Goal: Transaction & Acquisition: Book appointment/travel/reservation

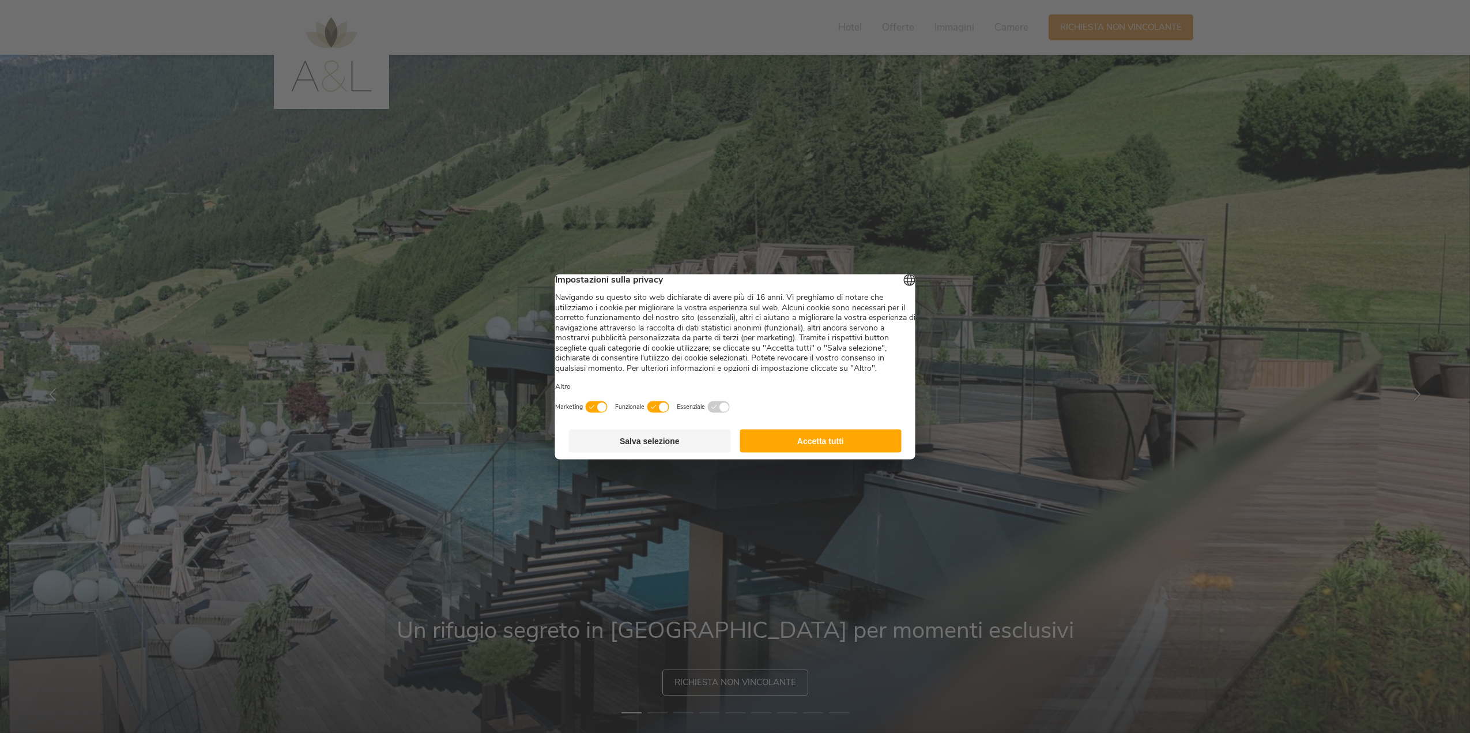
click at [693, 452] on button "Salva selezione" at bounding box center [650, 440] width 162 height 23
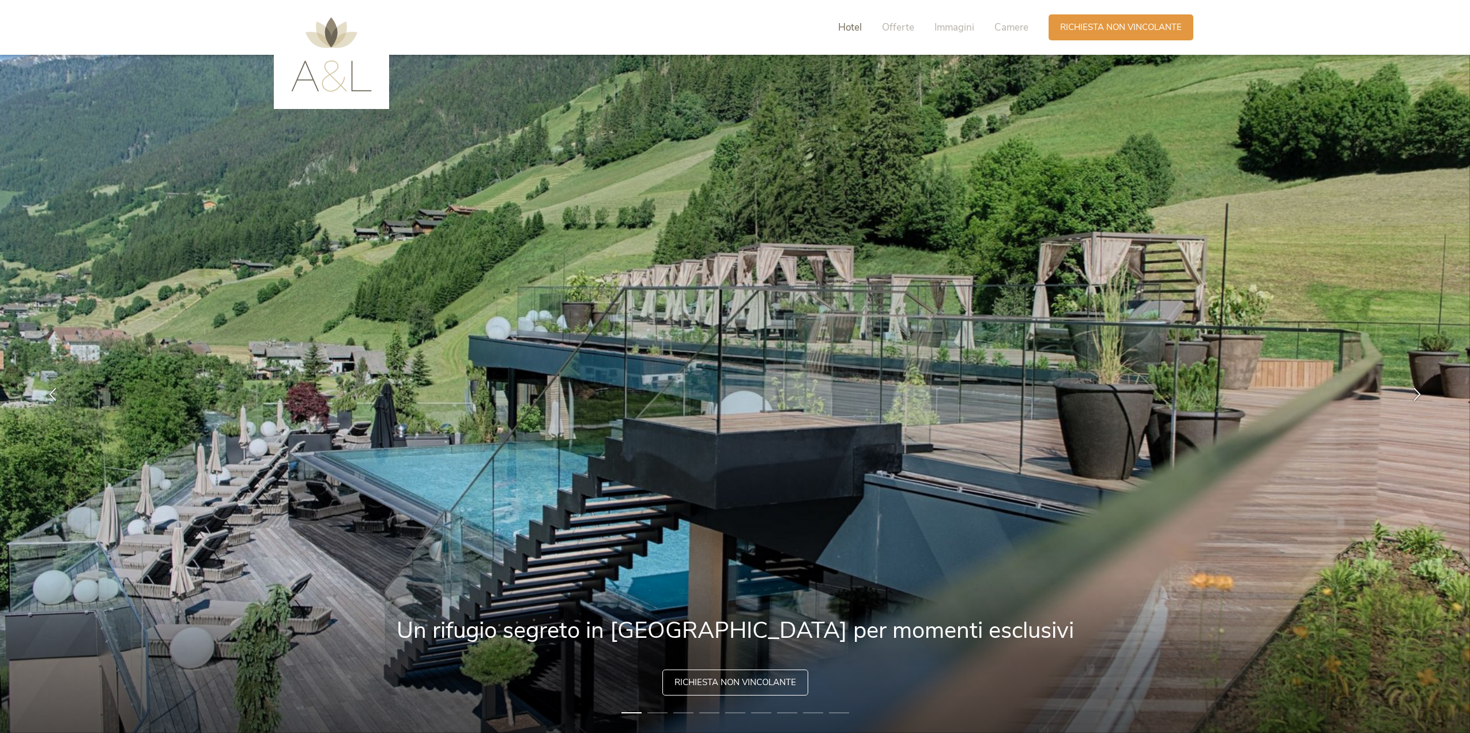
click at [852, 29] on span "Hotel" at bounding box center [850, 27] width 24 height 13
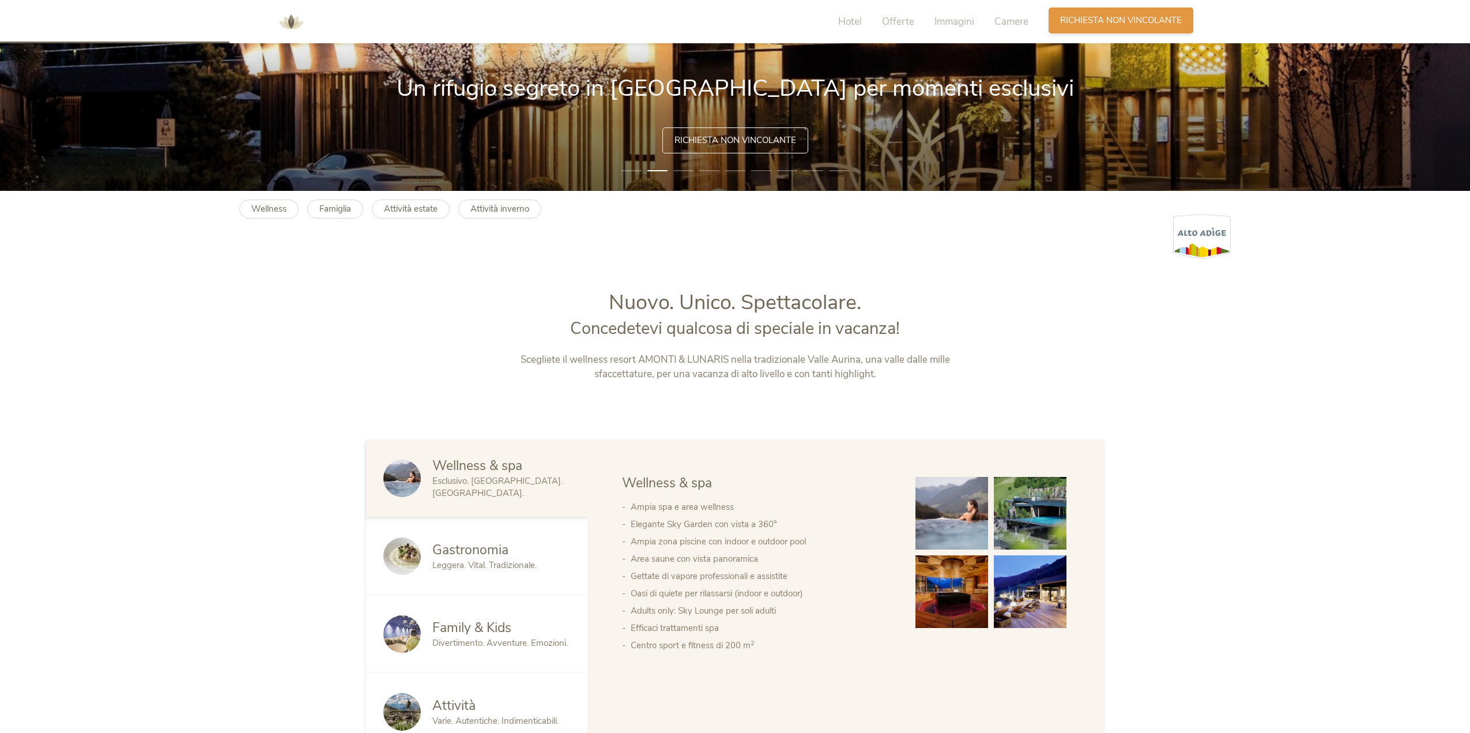
click at [1100, 25] on span "Richiesta non vincolante" at bounding box center [1121, 20] width 122 height 12
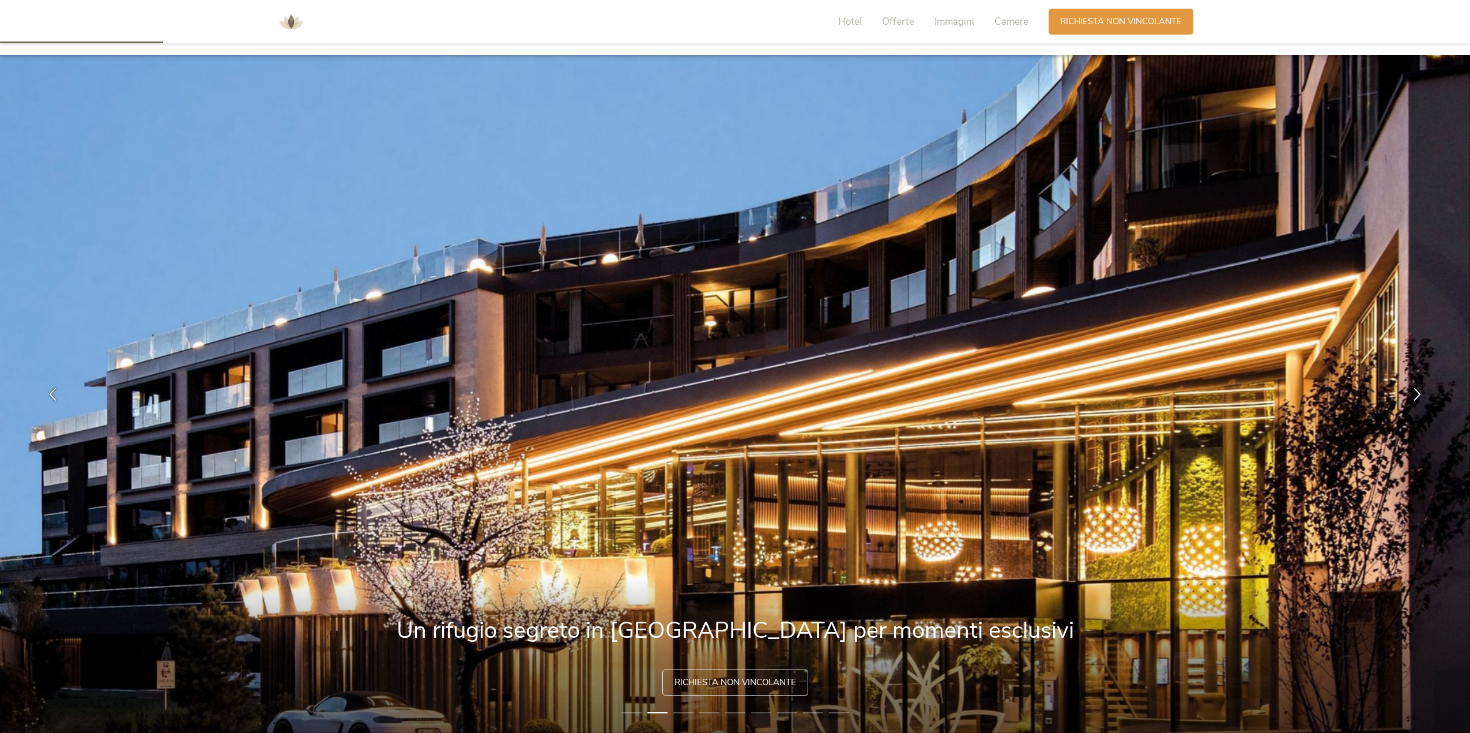
drag, startPoint x: 1157, startPoint y: 401, endPoint x: 1153, endPoint y: 225, distance: 175.9
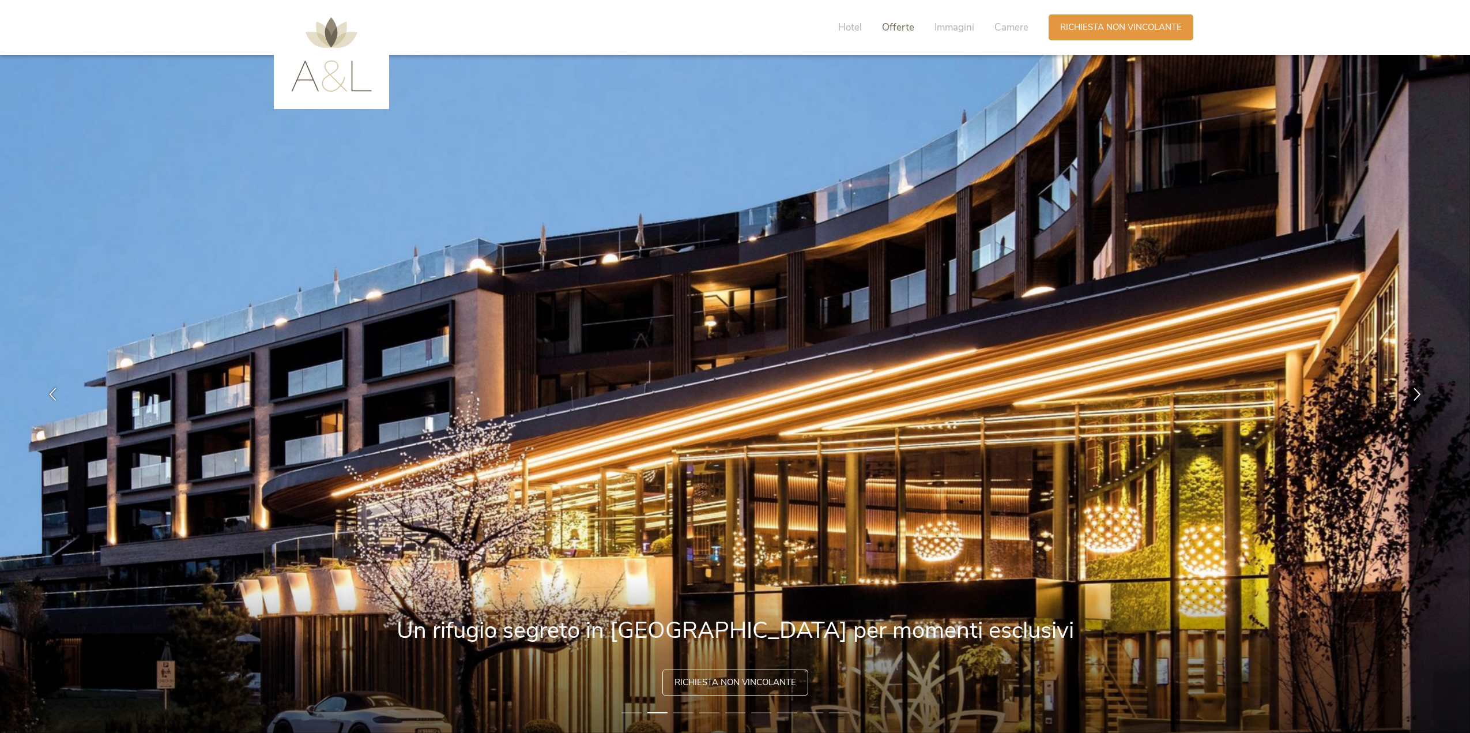
click at [893, 28] on span "Offerte" at bounding box center [898, 27] width 32 height 13
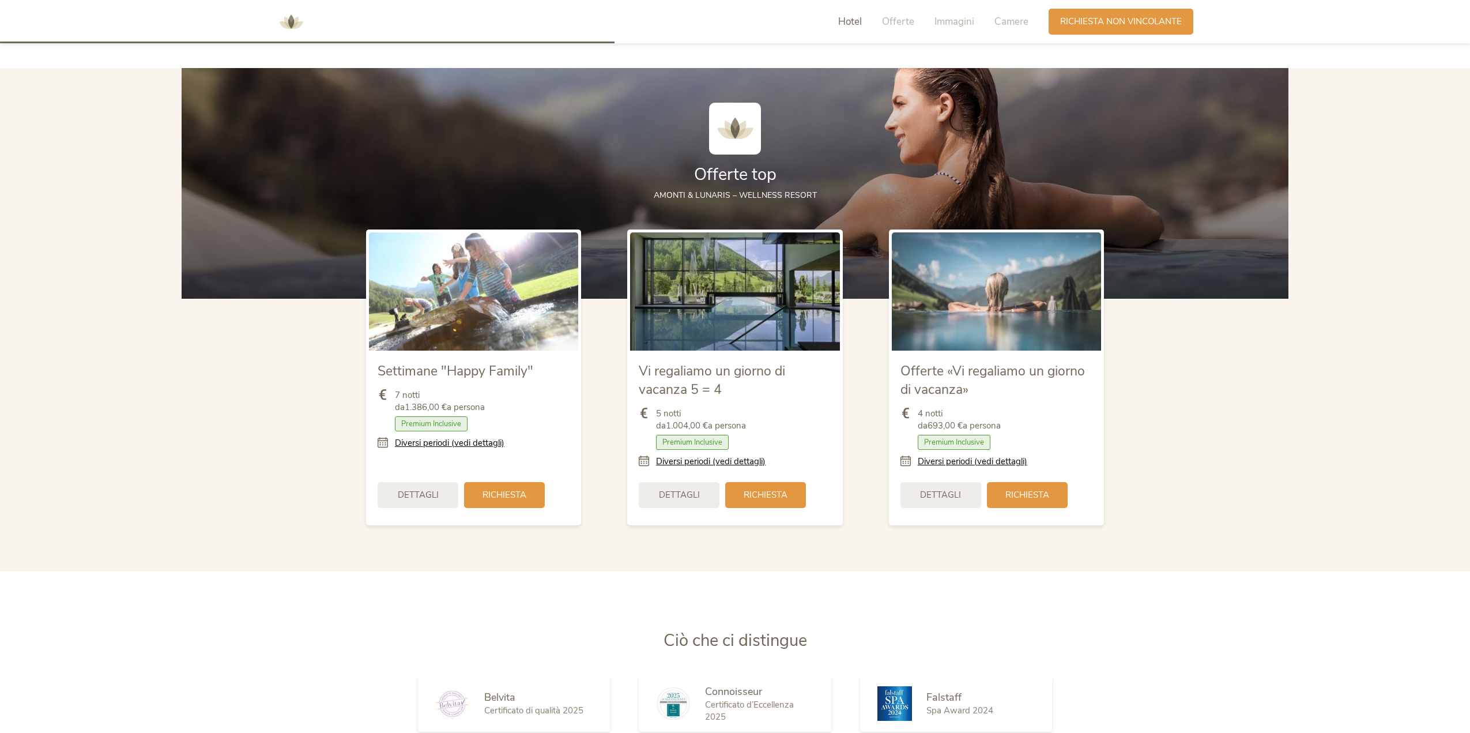
scroll to position [1458, 0]
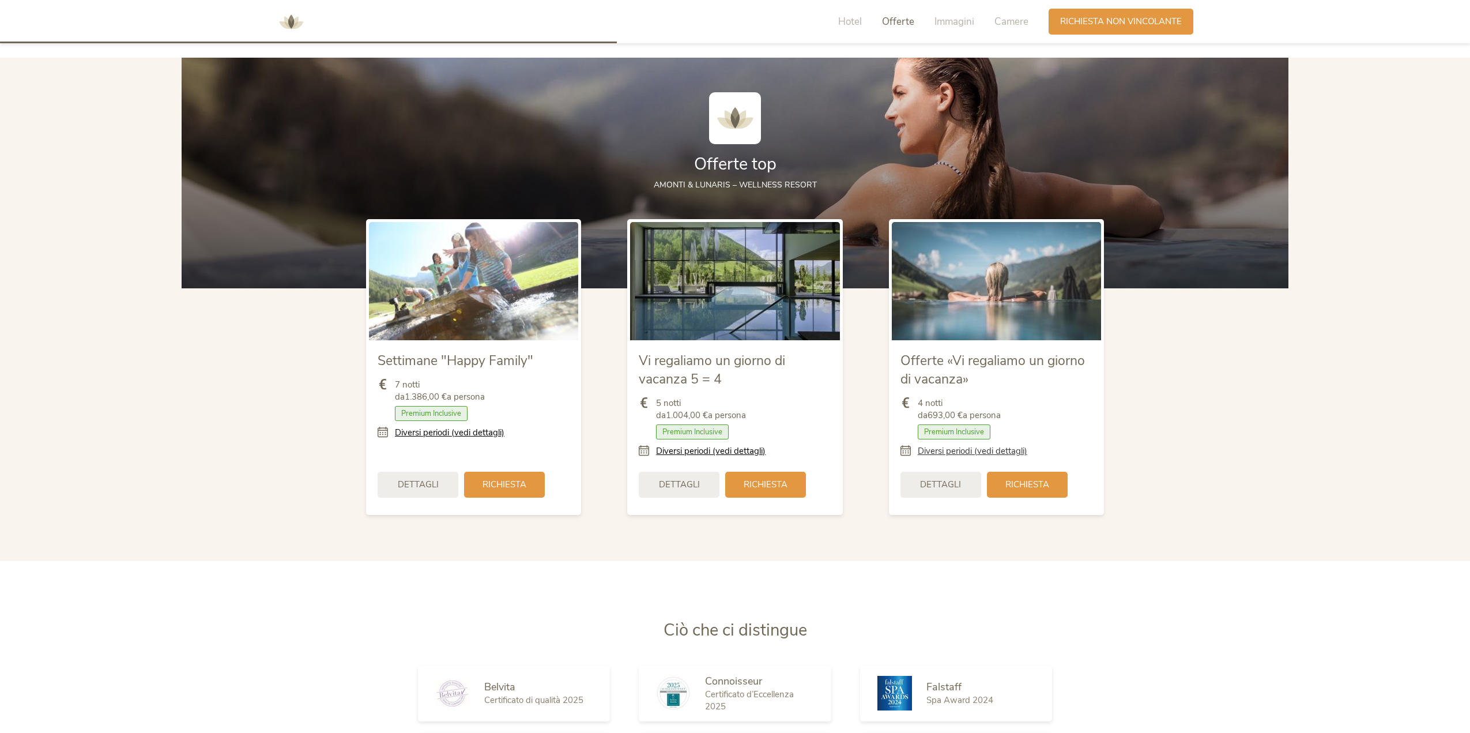
click at [995, 450] on link "Diversi periodi (vedi dettagli)" at bounding box center [973, 451] width 110 height 12
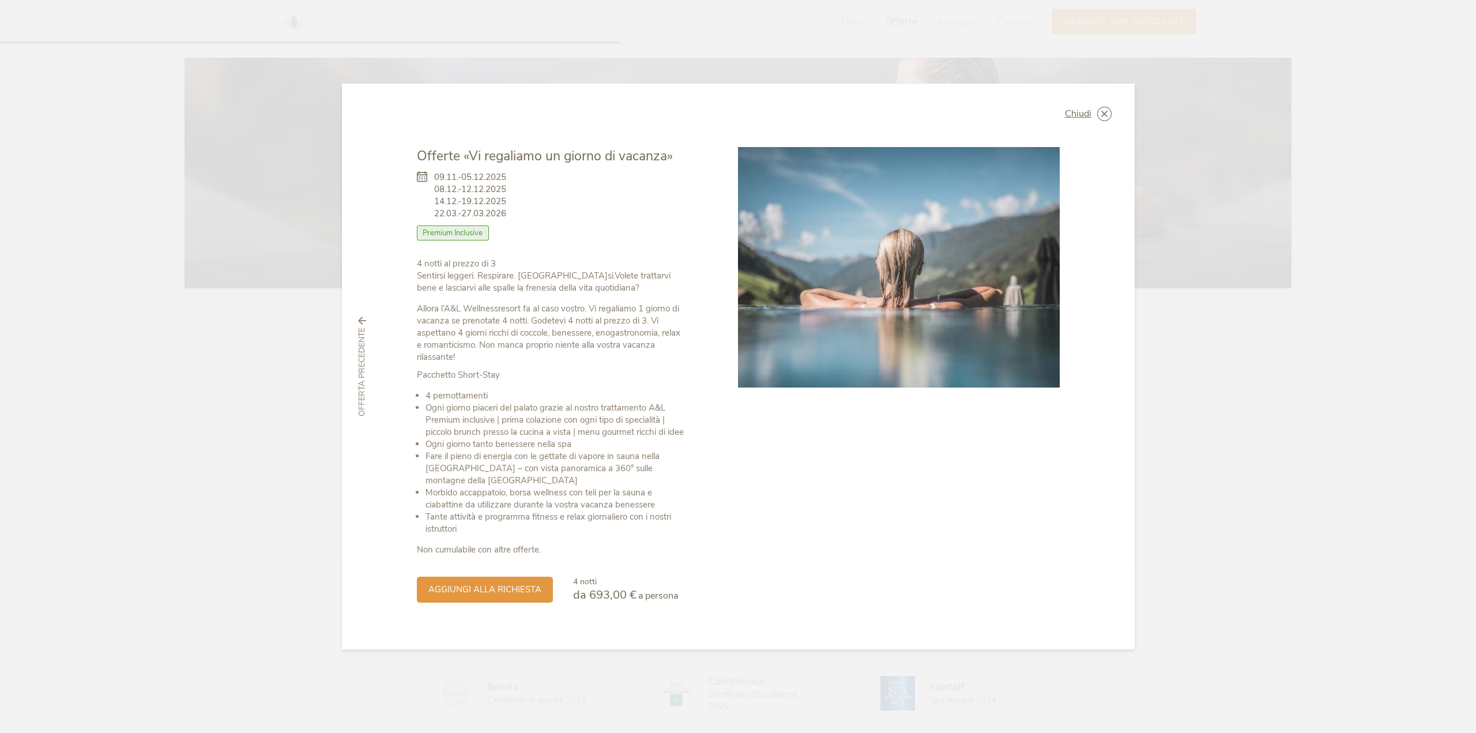
drag, startPoint x: 432, startPoint y: 201, endPoint x: 518, endPoint y: 204, distance: 86.0
click at [518, 204] on div "09.11.-05.12.2025 08.12.-12.12.2025 14.12.-19.12.2025 22.03.-27.03.2026 Camera …" at bounding box center [552, 212] width 270 height 92
click at [519, 211] on div "09.11.-05.12.2025 08.12.-12.12.2025 14.12.-19.12.2025 22.03.-27.03.2026 Camera …" at bounding box center [552, 212] width 270 height 92
drag, startPoint x: 519, startPoint y: 211, endPoint x: 442, endPoint y: 179, distance: 83.2
click at [442, 179] on div "09.11.-05.12.2025 08.12.-12.12.2025 14.12.-19.12.2025 22.03.-27.03.2026 Camera …" at bounding box center [552, 212] width 270 height 92
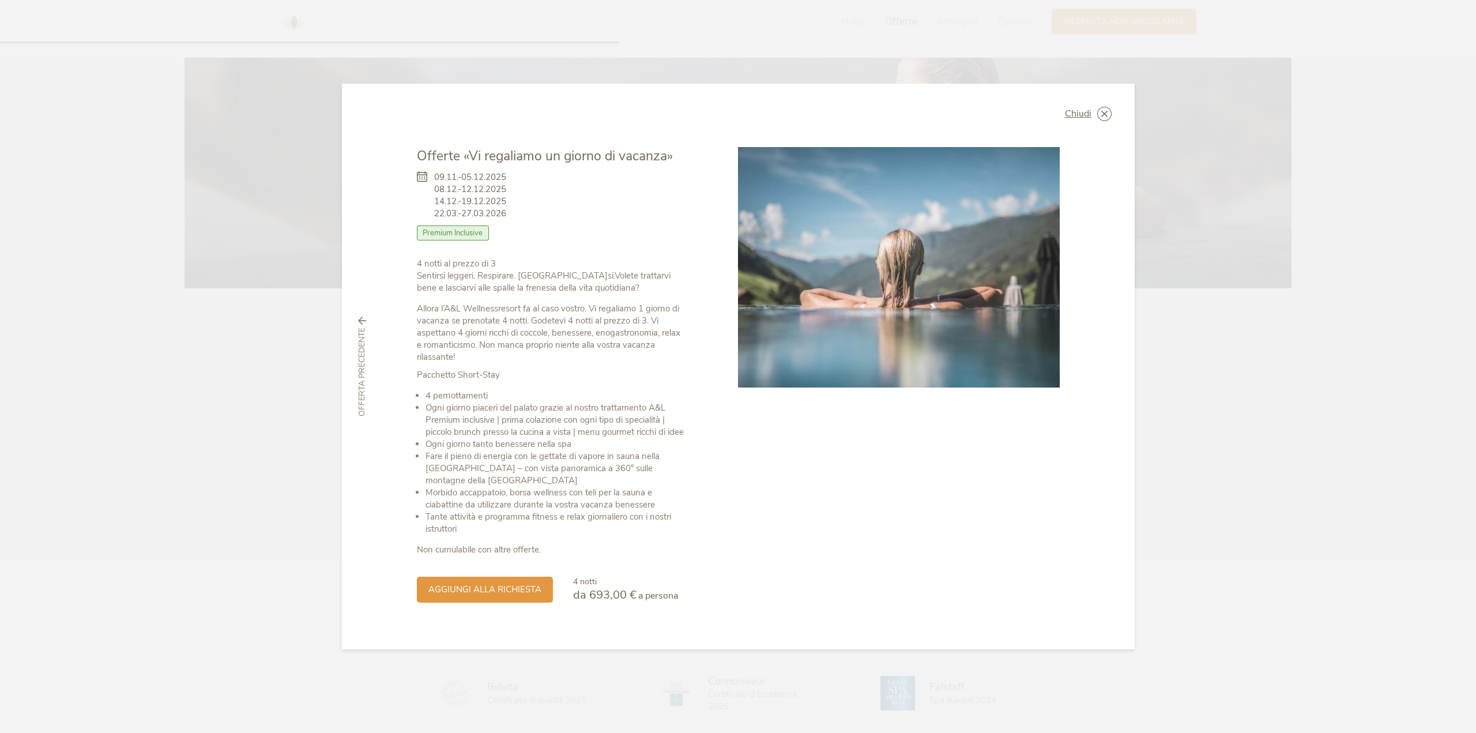
click at [442, 179] on span "09.11.-05.12.2025 08.12.-12.12.2025 14.12.-19.12.2025 22.03.-27.03.2026" at bounding box center [470, 195] width 72 height 48
click at [1221, 516] on div "Chiudi Settimane "Happy Family" 06.09.-25.10.2025 Mezza pensione" at bounding box center [738, 366] width 1476 height 733
